Goal: Task Accomplishment & Management: Complete application form

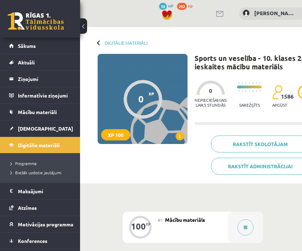
scroll to position [90, 34]
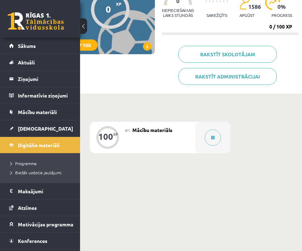
click at [218, 135] on button at bounding box center [213, 137] width 16 height 16
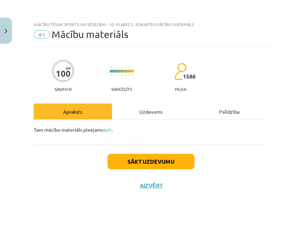
click at [158, 109] on div "Uzdevums" at bounding box center [151, 111] width 78 height 16
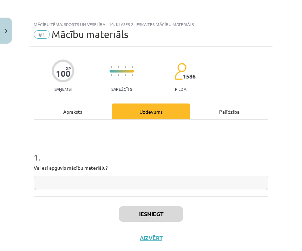
scroll to position [18, 0]
click at [216, 175] on input "text" at bounding box center [151, 182] width 235 height 14
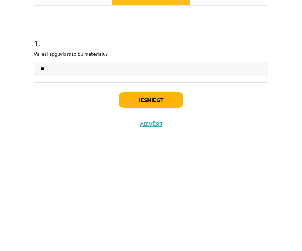
click at [171, 206] on button "Iesniegt" at bounding box center [151, 213] width 64 height 15
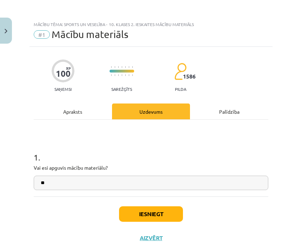
click at [161, 206] on button "Iesniegt" at bounding box center [151, 213] width 64 height 15
click at [194, 175] on input "**" at bounding box center [151, 182] width 235 height 14
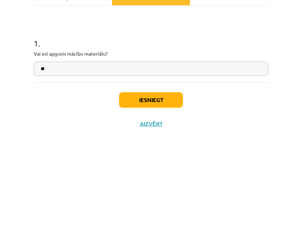
type input "**"
click at [173, 206] on button "Iesniegt" at bounding box center [151, 213] width 64 height 15
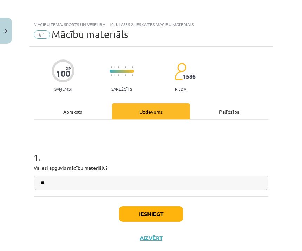
click at [160, 206] on button "Iesniegt" at bounding box center [151, 213] width 64 height 15
click at [173, 206] on button "Iesniegt" at bounding box center [151, 213] width 64 height 15
click at [171, 206] on button "Iesniegt" at bounding box center [151, 213] width 64 height 15
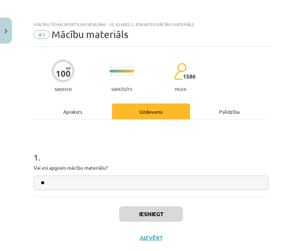
click at [169, 206] on button "Iesniegt" at bounding box center [151, 213] width 64 height 15
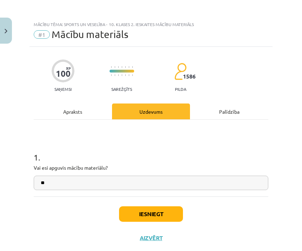
click at [168, 206] on button "Iesniegt" at bounding box center [151, 213] width 64 height 15
click at [169, 206] on button "Iesniegt" at bounding box center [151, 213] width 64 height 15
click at [171, 206] on button "Iesniegt" at bounding box center [151, 213] width 64 height 15
click at [166, 206] on button "Iesniegt" at bounding box center [151, 213] width 64 height 15
click at [172, 103] on div "Uzdevums" at bounding box center [151, 111] width 78 height 16
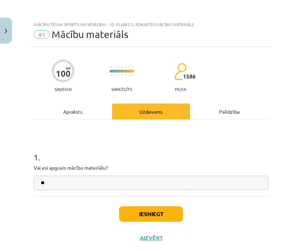
click at [92, 103] on div "Apraksts" at bounding box center [73, 111] width 78 height 16
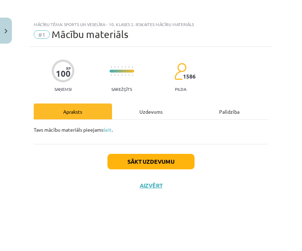
click at [152, 103] on div "Uzdevums" at bounding box center [151, 111] width 78 height 16
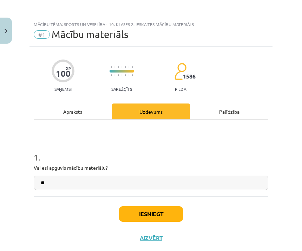
click at [166, 206] on button "Iesniegt" at bounding box center [151, 213] width 64 height 15
click at [167, 206] on button "Iesniegt" at bounding box center [151, 213] width 64 height 15
click at [164, 206] on button "Iesniegt" at bounding box center [151, 213] width 64 height 15
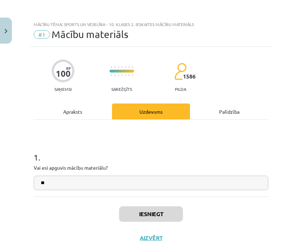
click at [160, 206] on button "Iesniegt" at bounding box center [151, 213] width 64 height 15
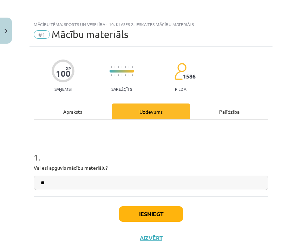
click at [159, 206] on button "Iesniegt" at bounding box center [151, 213] width 64 height 15
click at [211, 197] on div "Iesniegt Aizvērt" at bounding box center [151, 220] width 235 height 49
click at [207, 196] on div "Iesniegt Aizvērt" at bounding box center [151, 220] width 235 height 49
click at [211, 196] on div "Iesniegt Aizvērt" at bounding box center [151, 220] width 235 height 49
click at [210, 196] on div "Iesniegt Aizvērt" at bounding box center [151, 220] width 235 height 49
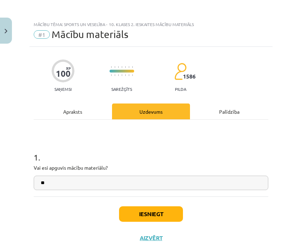
click at [198, 206] on div "Iesniegt Aizvērt" at bounding box center [151, 220] width 235 height 49
click at [165, 206] on button "Iesniegt" at bounding box center [151, 213] width 64 height 15
click at [166, 206] on button "Iesniegt" at bounding box center [151, 213] width 64 height 15
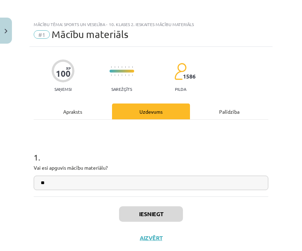
click at [164, 206] on button "Iesniegt" at bounding box center [151, 213] width 64 height 15
click at [160, 206] on button "Iesniegt" at bounding box center [151, 213] width 64 height 15
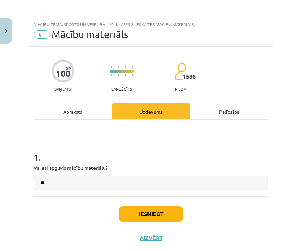
click at [160, 234] on button "Aizvērt" at bounding box center [151, 237] width 27 height 7
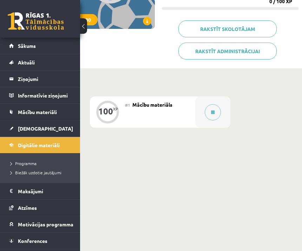
click at [218, 116] on button at bounding box center [213, 112] width 16 height 16
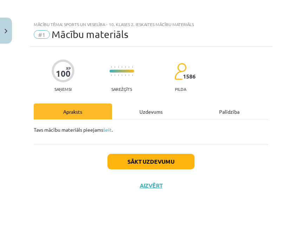
click at [153, 116] on div "Uzdevums" at bounding box center [151, 111] width 78 height 16
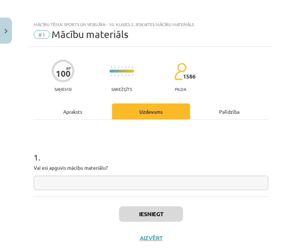
click at [131, 175] on input "text" at bounding box center [151, 182] width 235 height 14
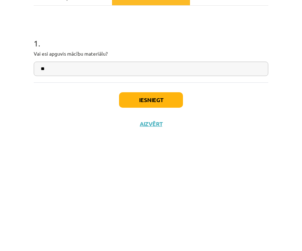
type input "**"
click at [168, 206] on button "Iesniegt" at bounding box center [151, 213] width 64 height 15
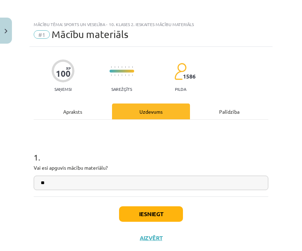
click at [172, 206] on button "Iesniegt" at bounding box center [151, 213] width 64 height 15
